Goal: Task Accomplishment & Management: Use online tool/utility

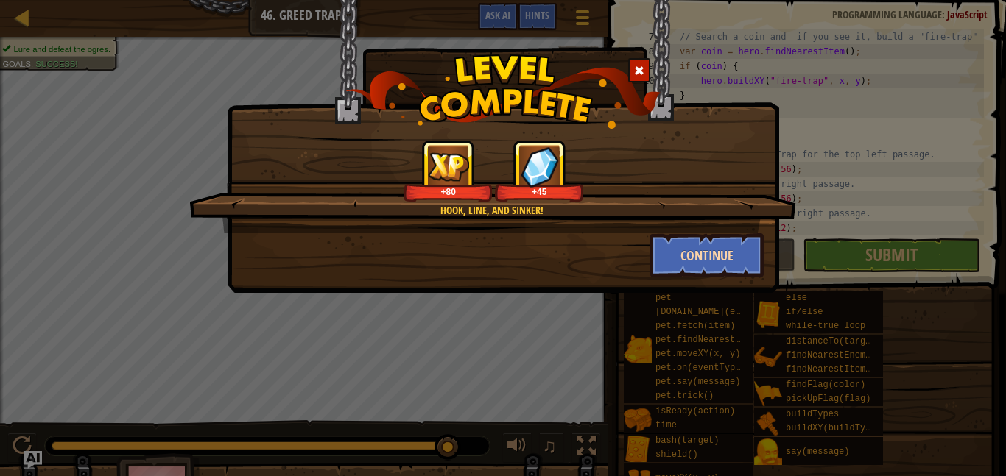
scroll to position [88, 0]
click at [702, 254] on button "Continue" at bounding box center [707, 255] width 114 height 44
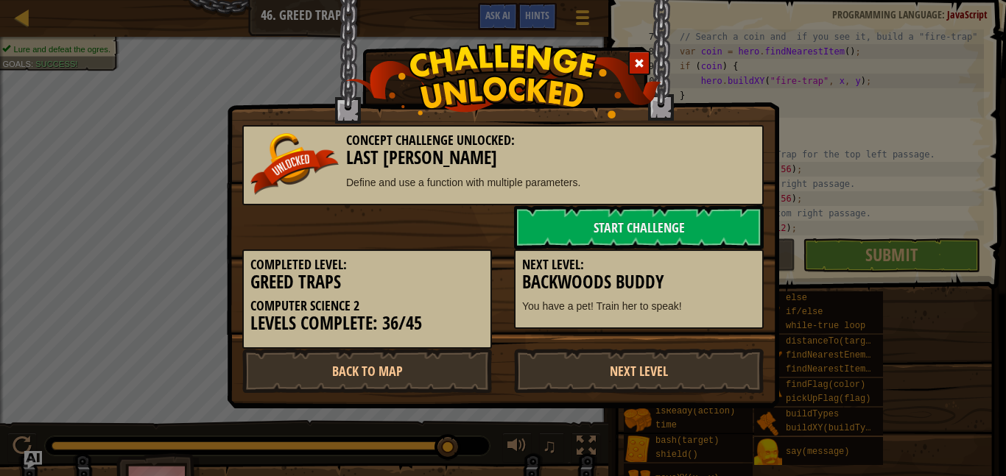
click at [705, 261] on h5 "Next Level:" at bounding box center [638, 265] width 233 height 15
click at [651, 364] on link "Next Level" at bounding box center [639, 371] width 250 height 44
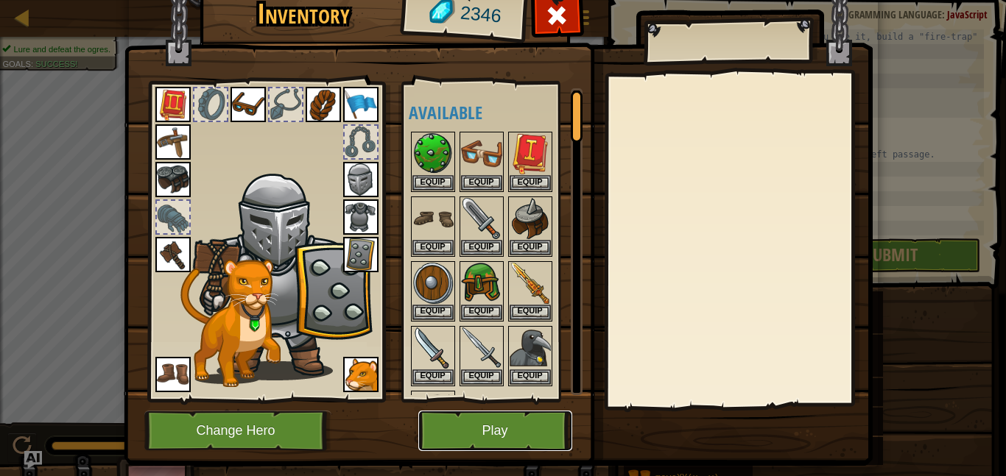
click at [487, 434] on button "Play" at bounding box center [495, 431] width 154 height 40
